Goal: Find specific page/section: Find specific page/section

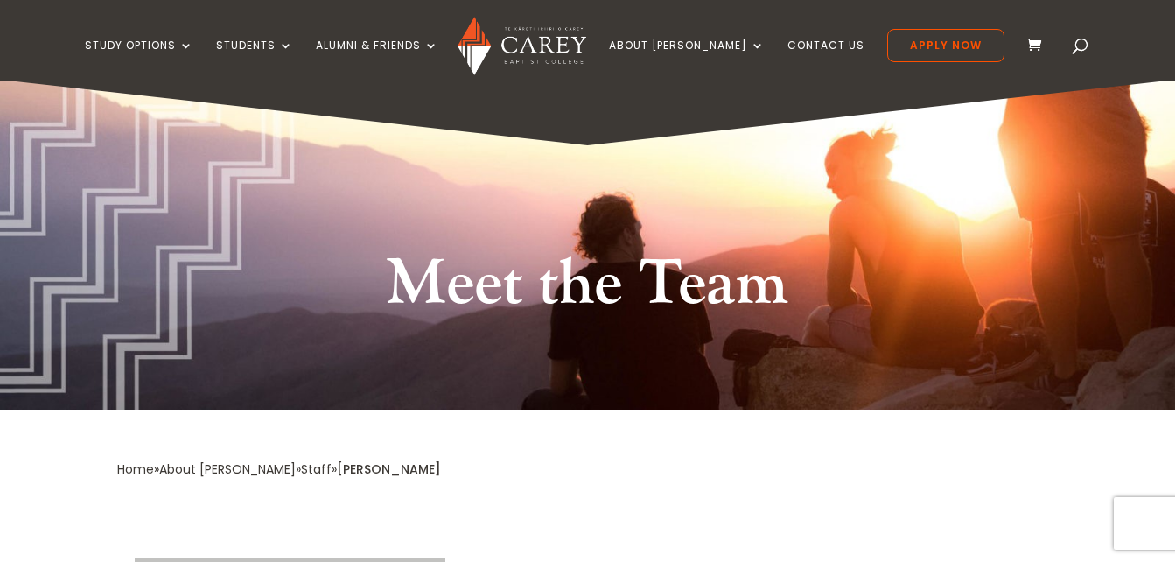
scroll to position [1, 0]
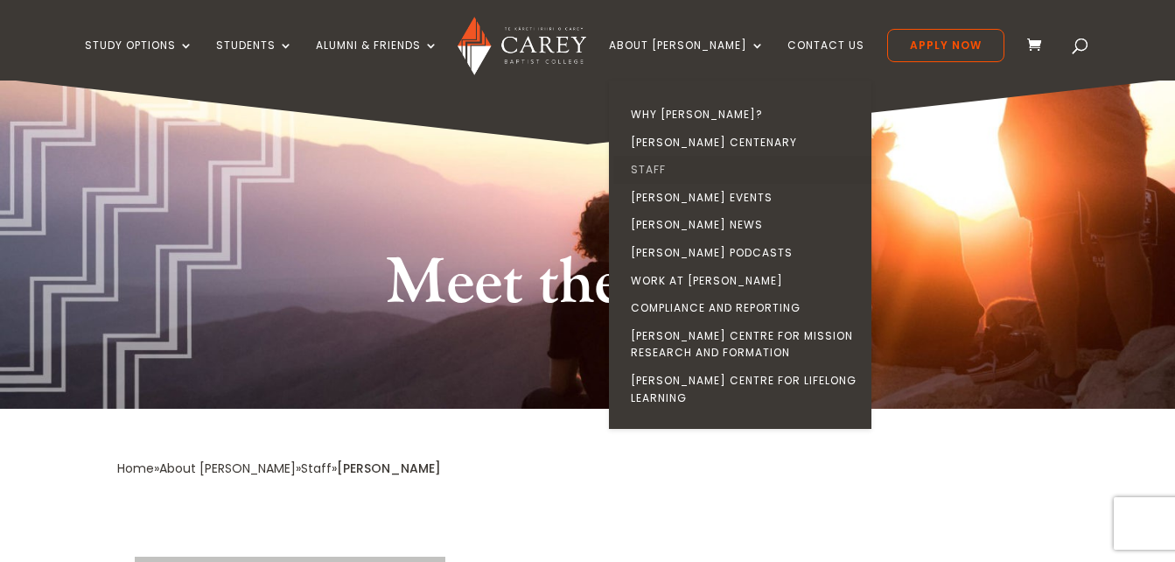
click at [693, 160] on link "Staff" at bounding box center [744, 170] width 262 height 28
click at [683, 166] on link "Staff" at bounding box center [744, 170] width 262 height 28
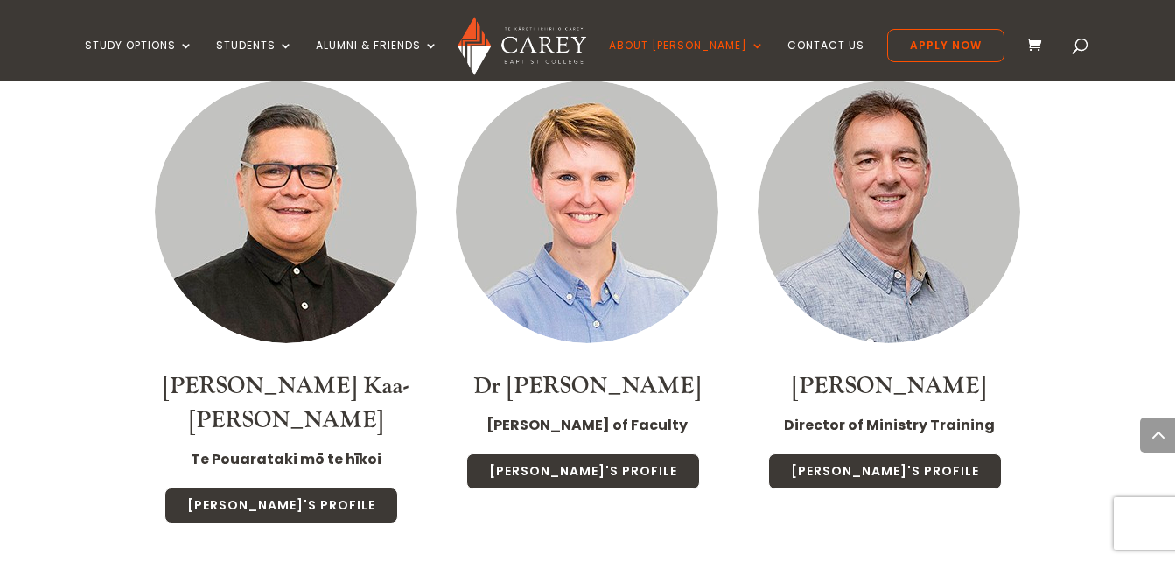
scroll to position [1849, 0]
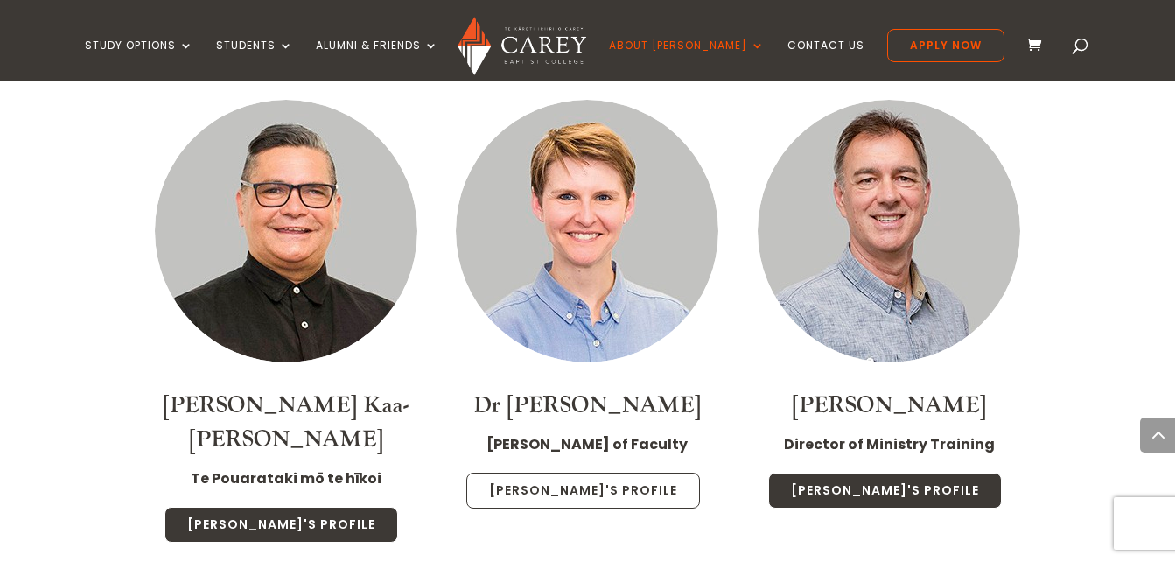
click at [577, 477] on link "Christa's Profile" at bounding box center [583, 490] width 234 height 37
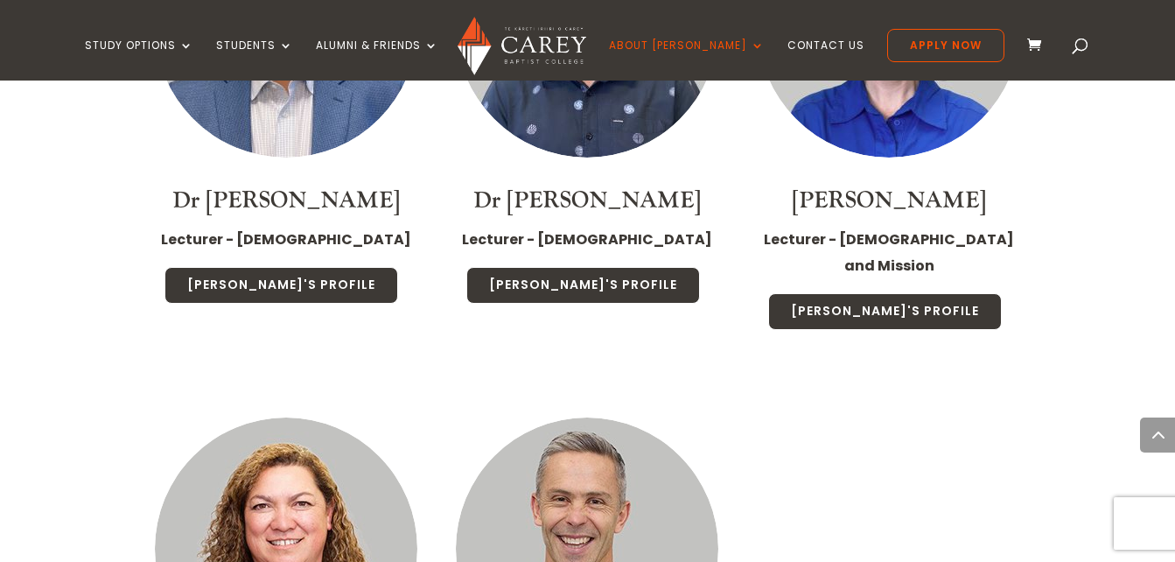
scroll to position [3773, 0]
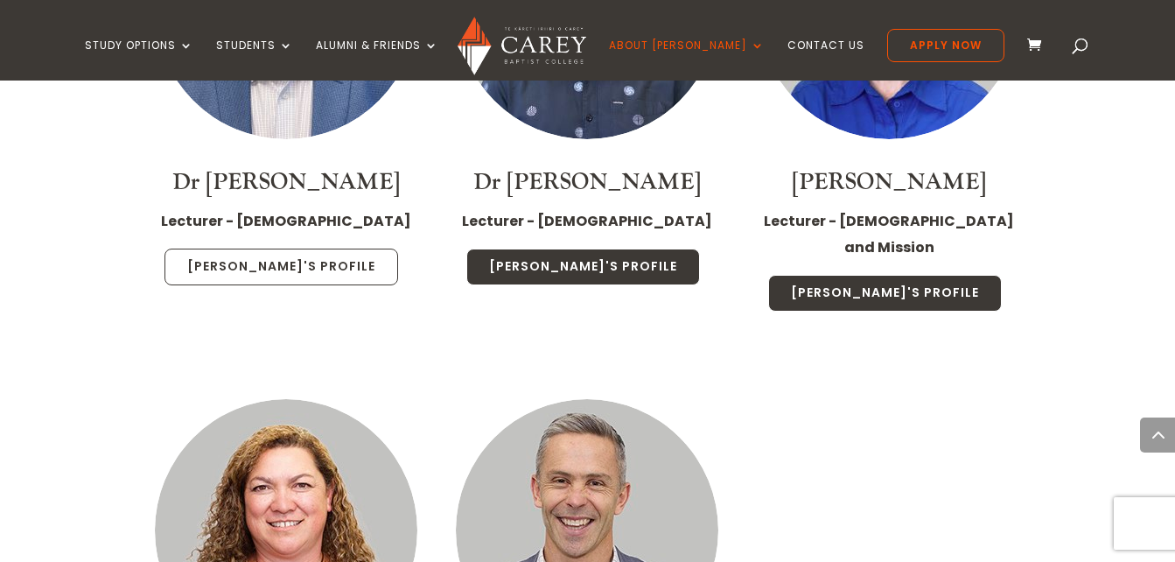
click at [304, 248] on link "Michael's Profile" at bounding box center [281, 266] width 234 height 37
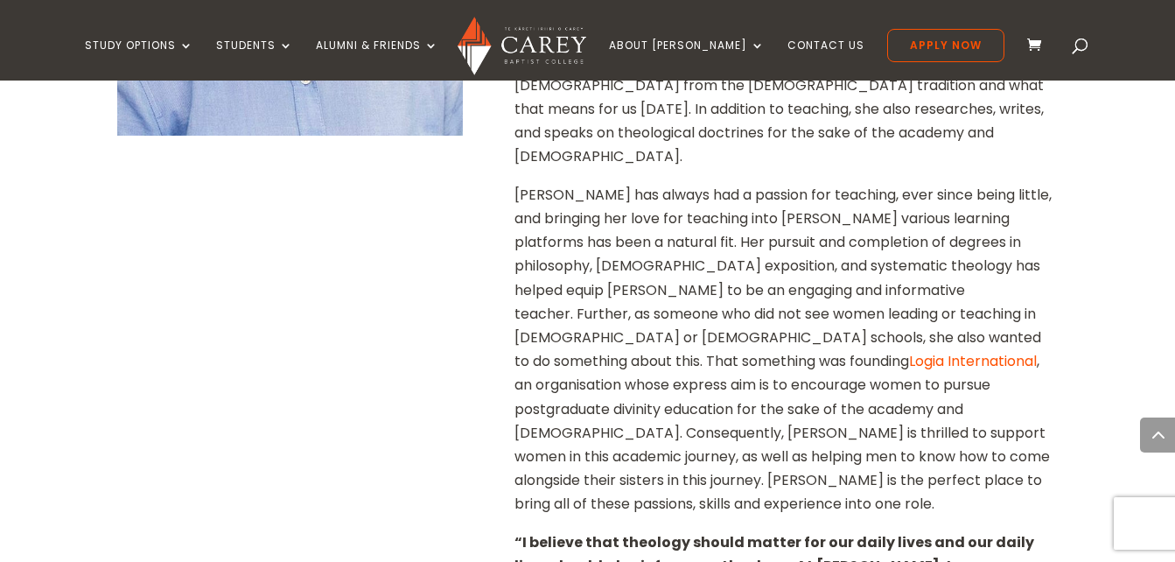
scroll to position [828, 0]
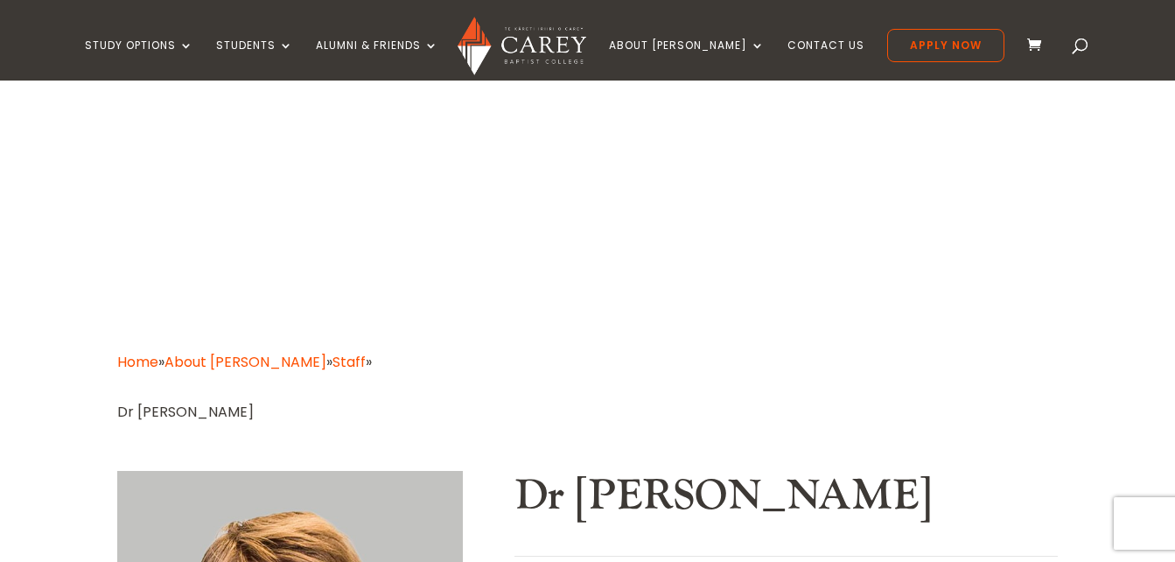
scroll to position [0, 0]
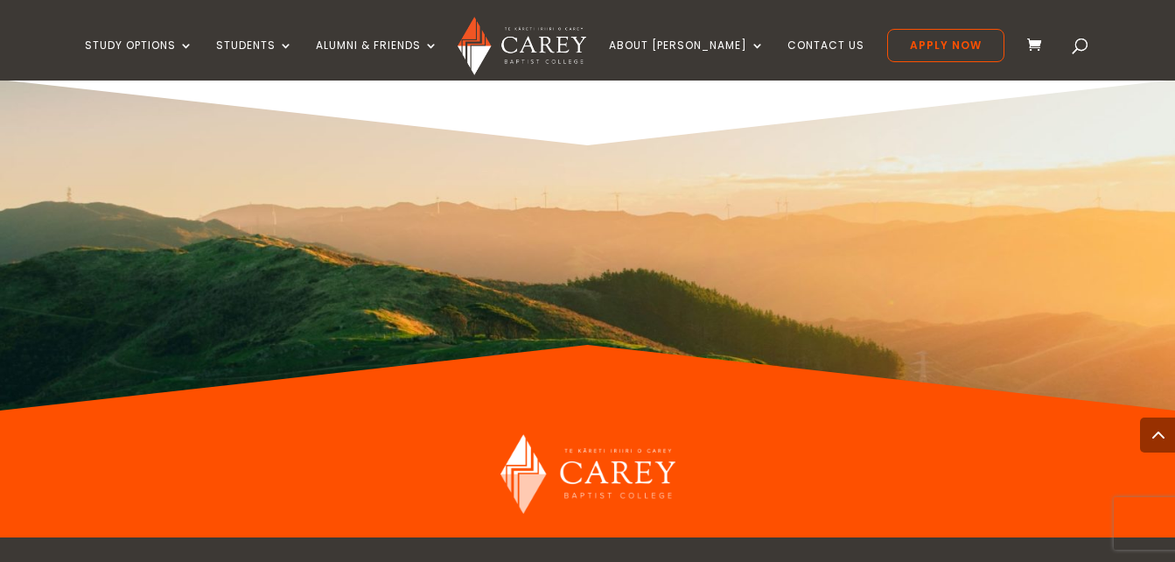
scroll to position [3162, 0]
